Goal: Find specific page/section: Find specific page/section

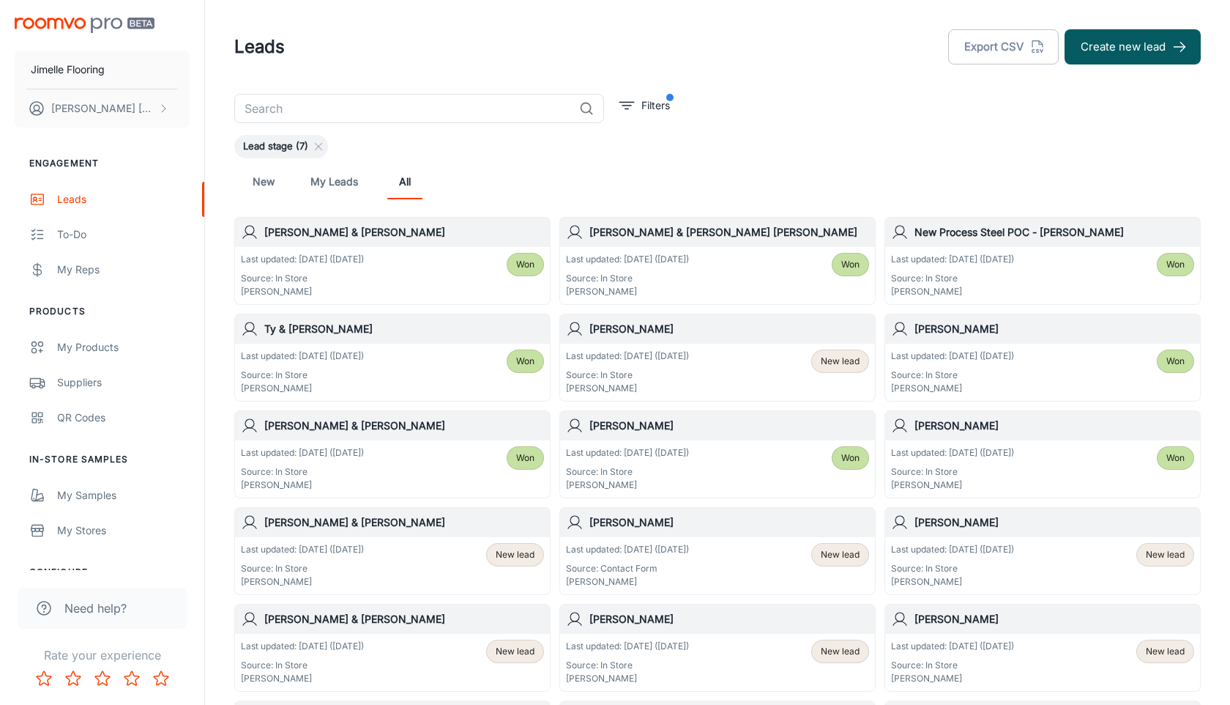
click at [72, 22] on img "scrollable content" at bounding box center [85, 25] width 140 height 15
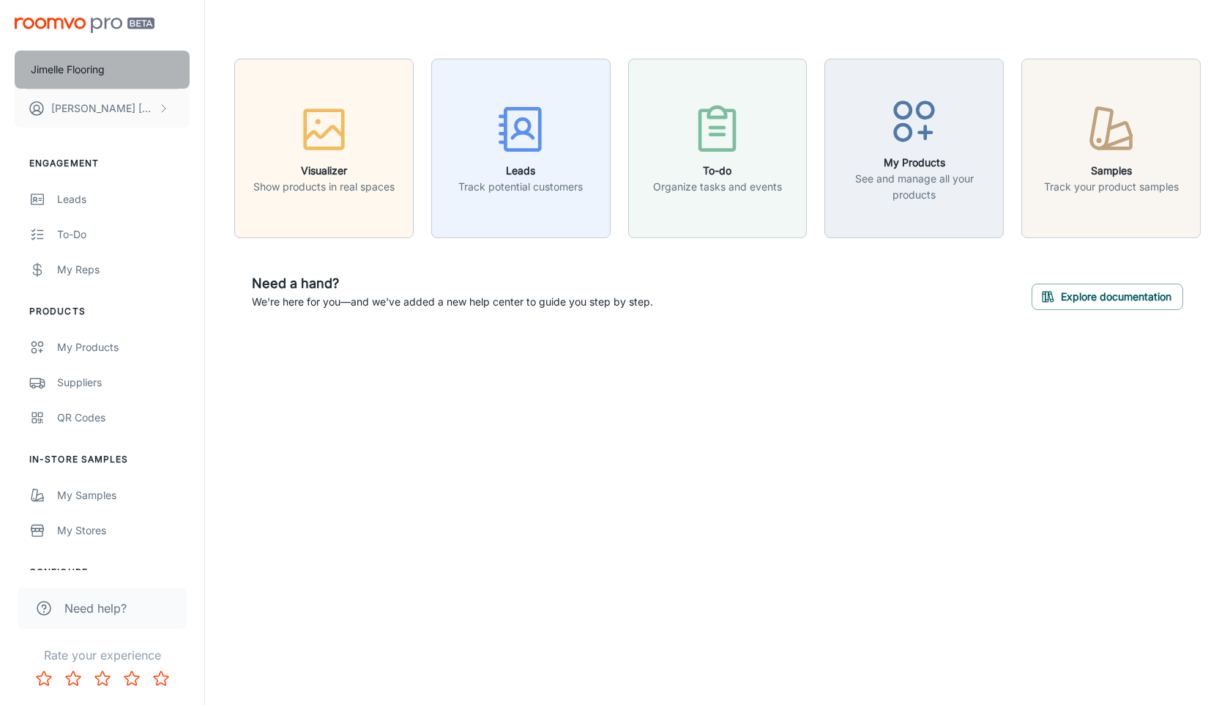
click at [79, 72] on p "Jimelle Flooring" at bounding box center [68, 70] width 74 height 16
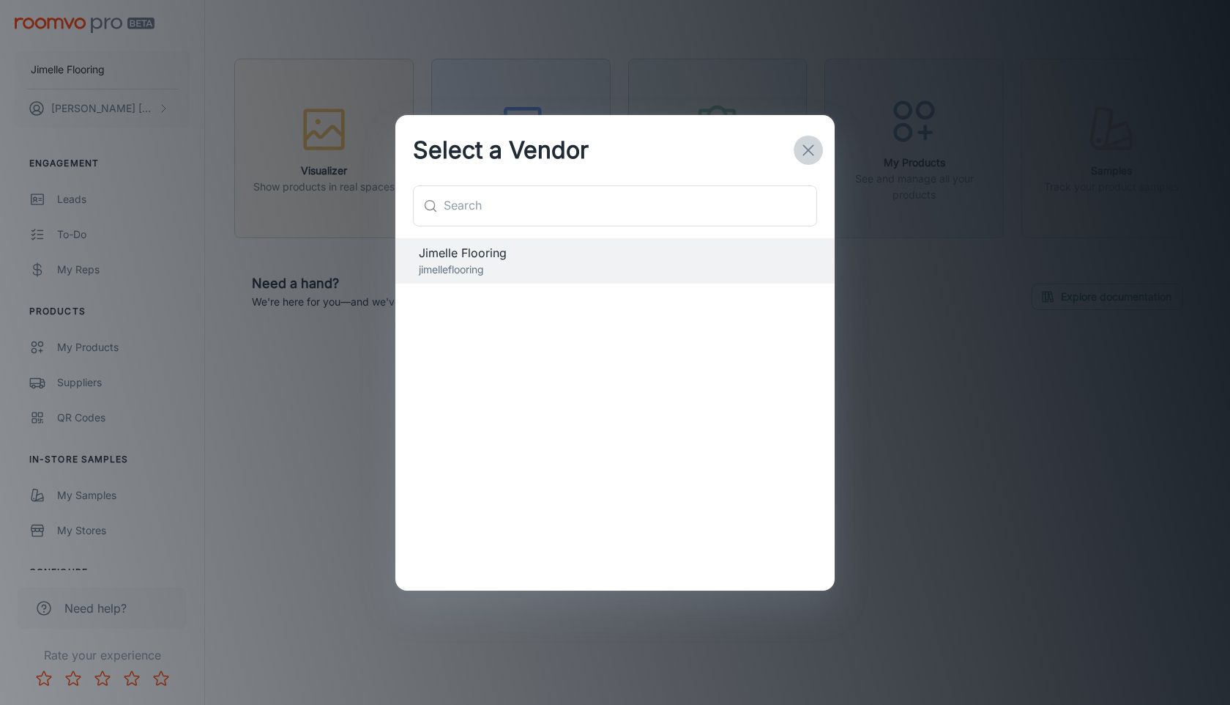
click at [809, 147] on icon "button" at bounding box center [809, 150] width 18 height 18
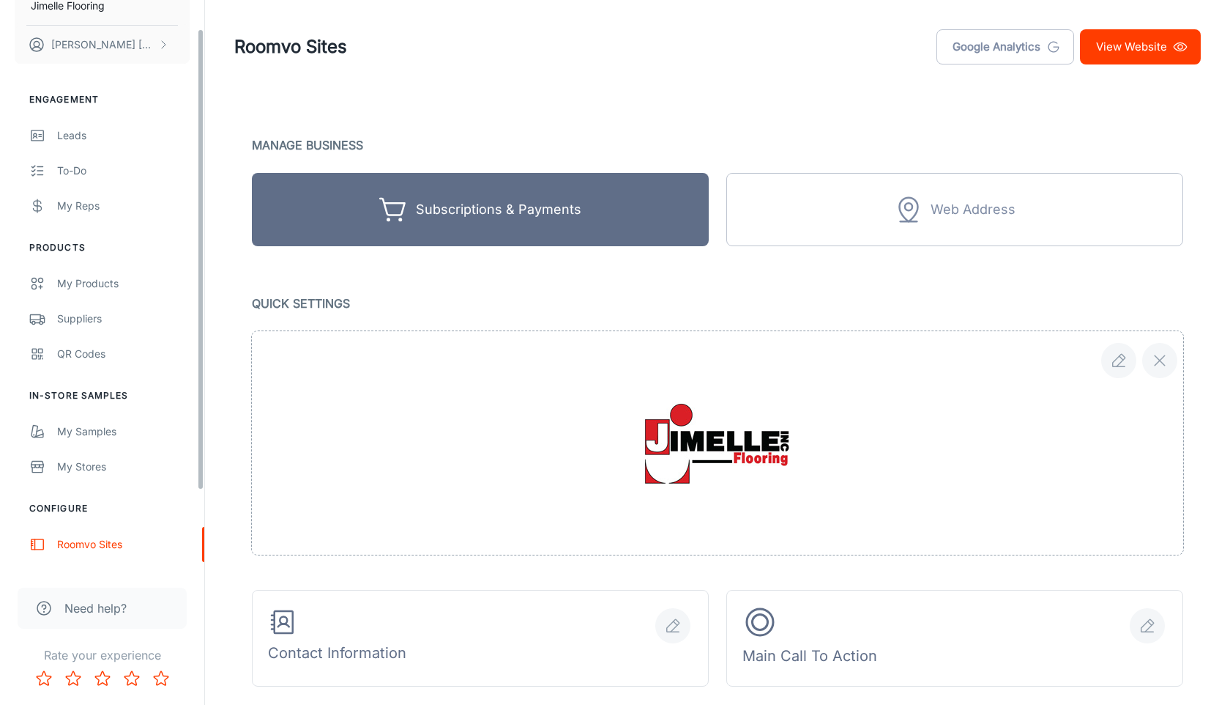
scroll to position [133, 0]
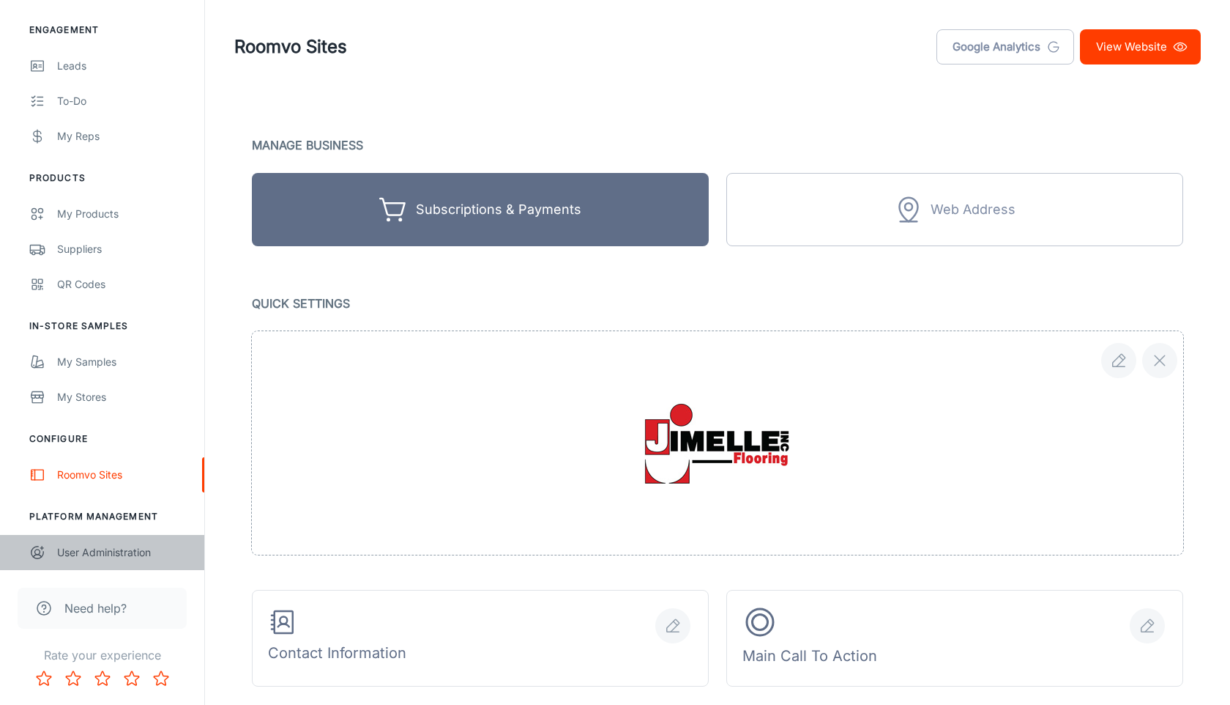
click at [115, 553] on div "User Administration" at bounding box center [123, 552] width 133 height 16
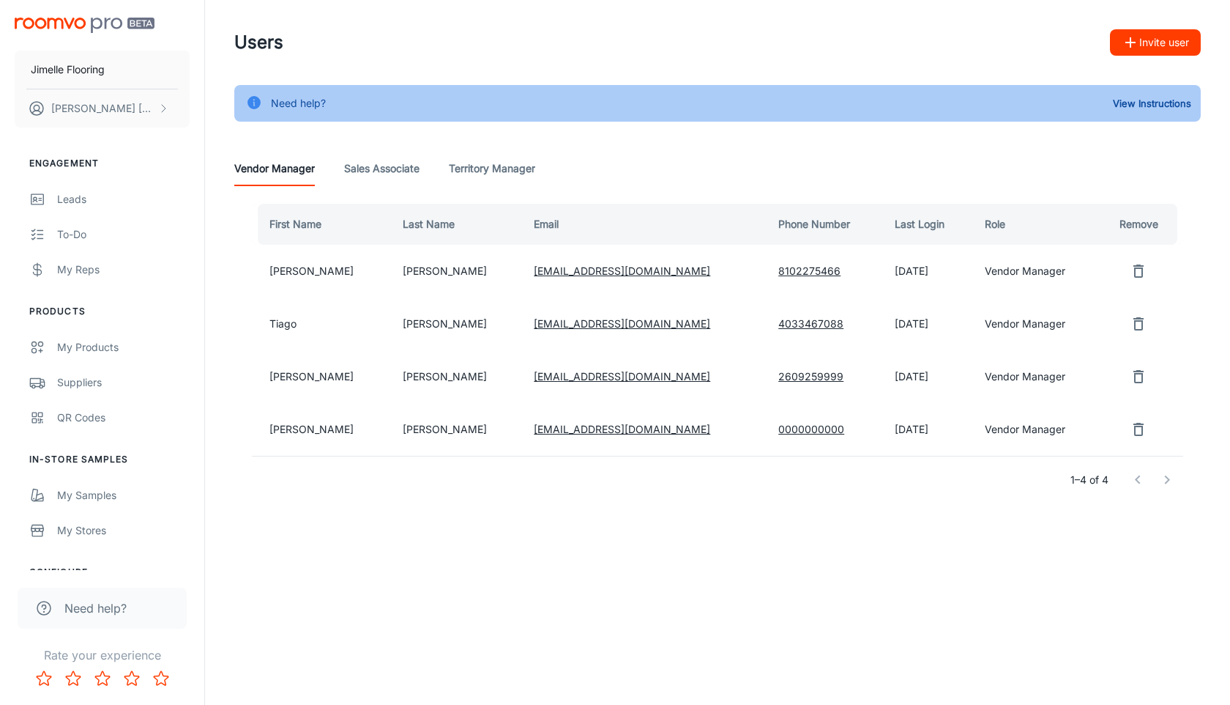
scroll to position [133, 0]
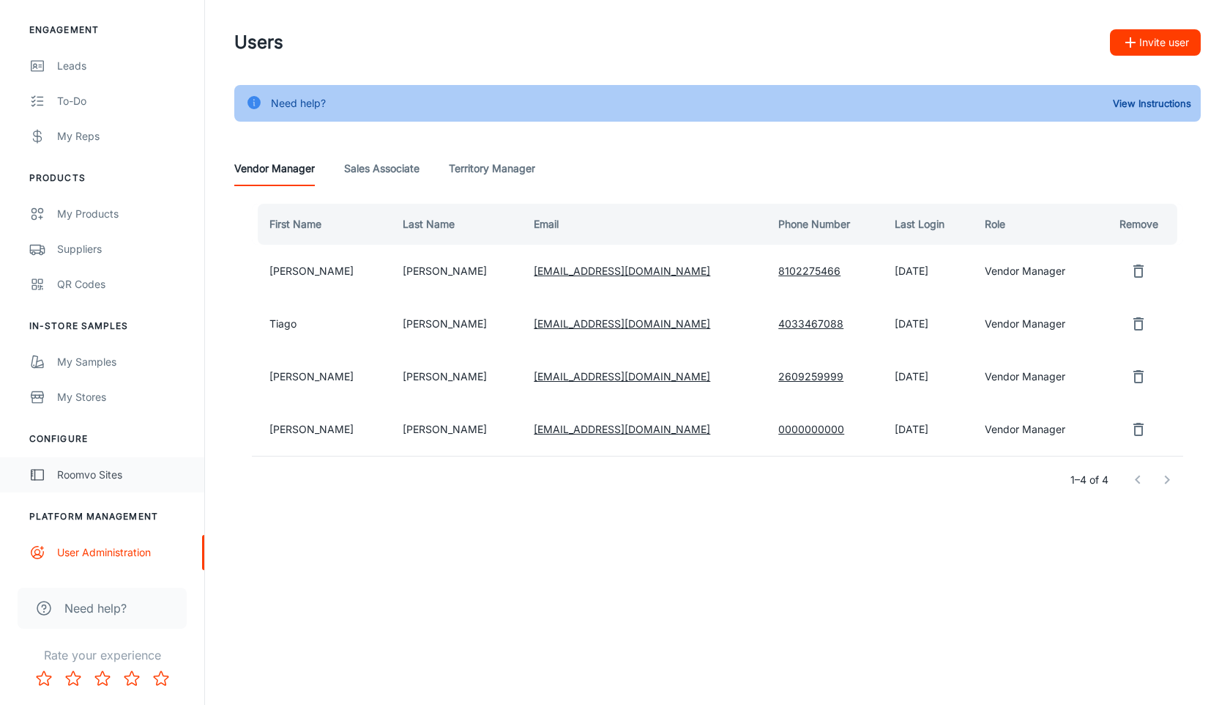
click at [78, 483] on link "Roomvo Sites" at bounding box center [102, 474] width 204 height 35
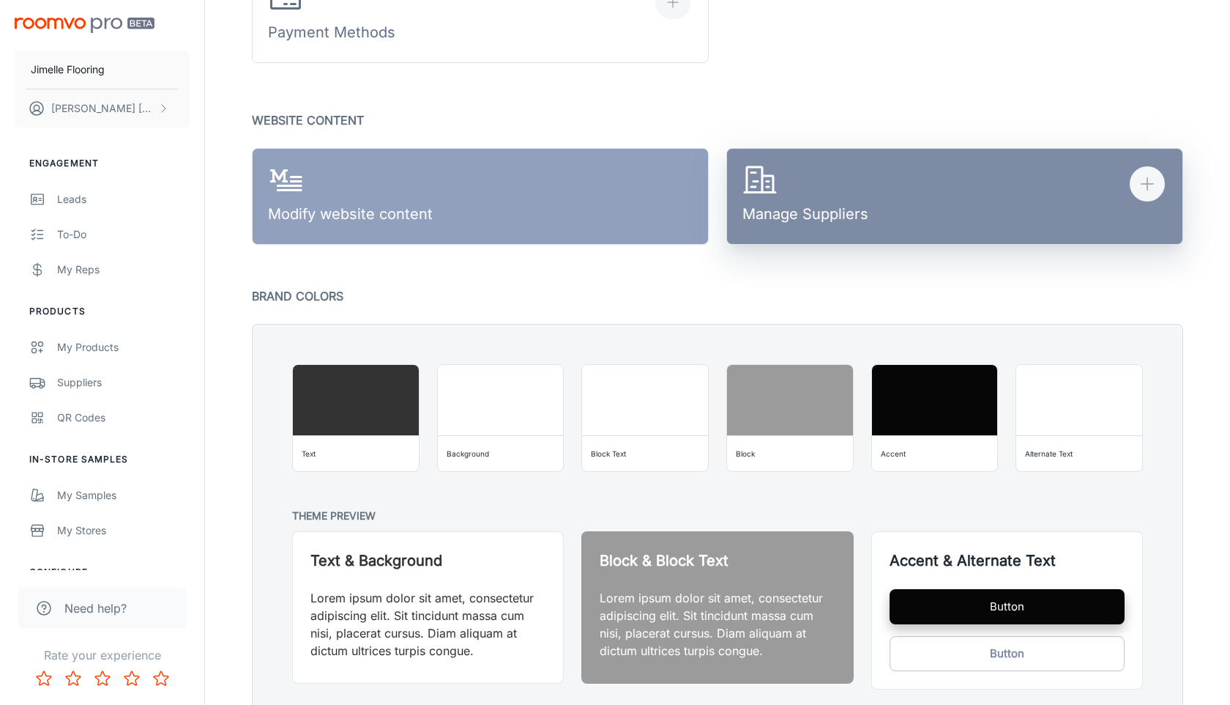
scroll to position [864, 0]
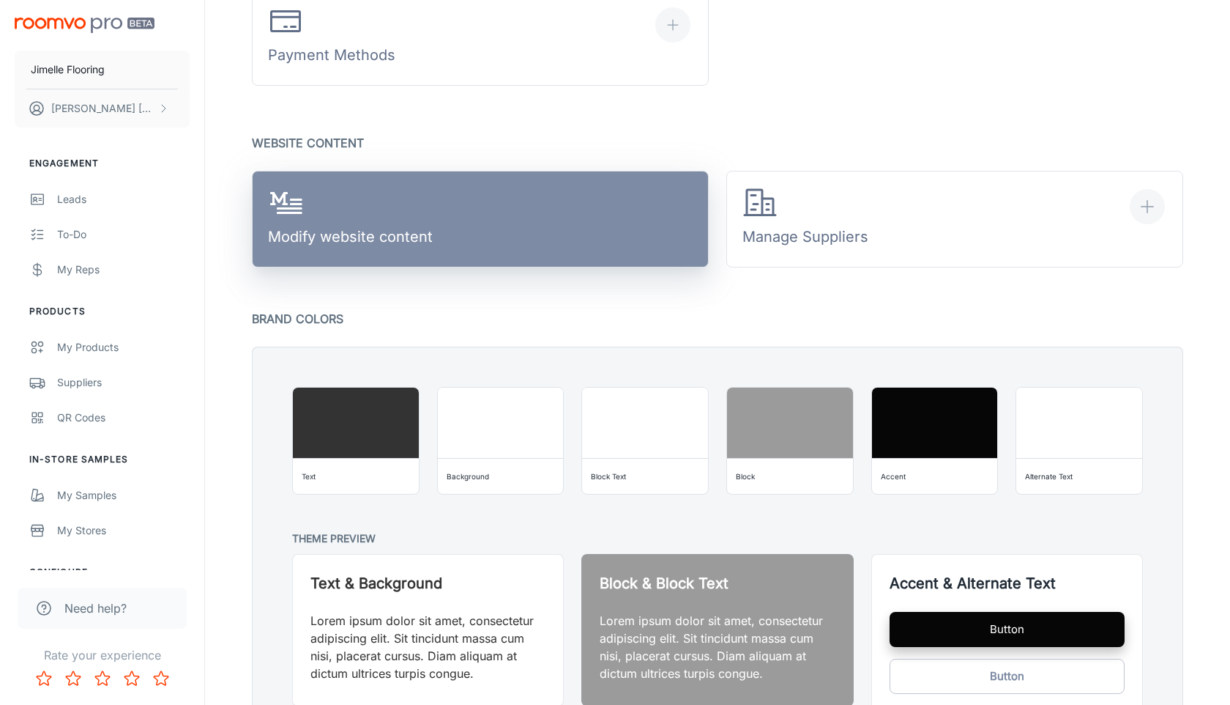
click at [588, 239] on link "Modify website content" at bounding box center [480, 219] width 457 height 97
